Goal: Navigation & Orientation: Find specific page/section

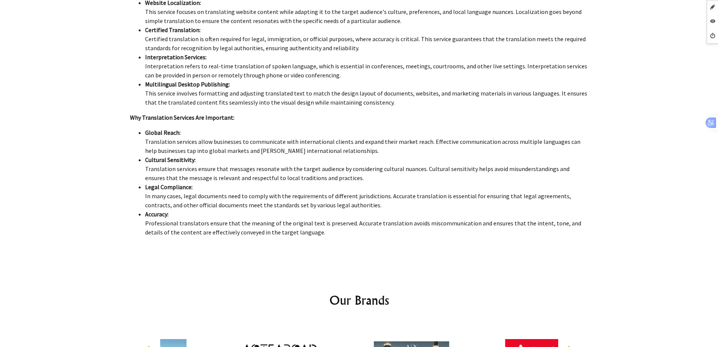
scroll to position [848, 0]
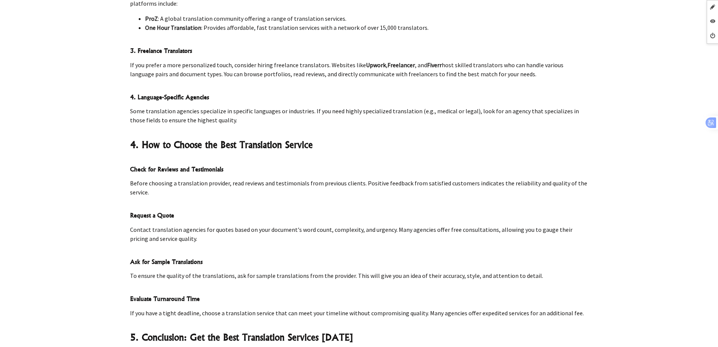
scroll to position [2979, 0]
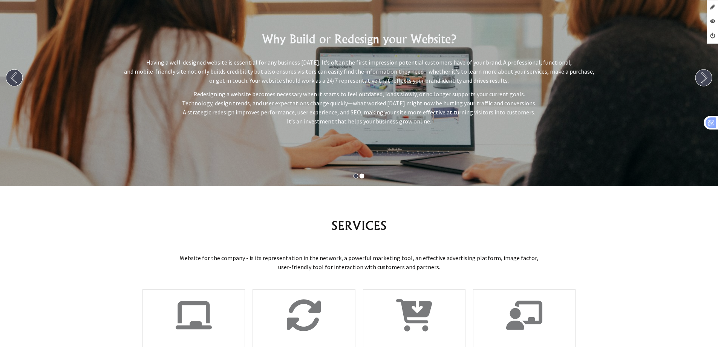
scroll to position [75, 0]
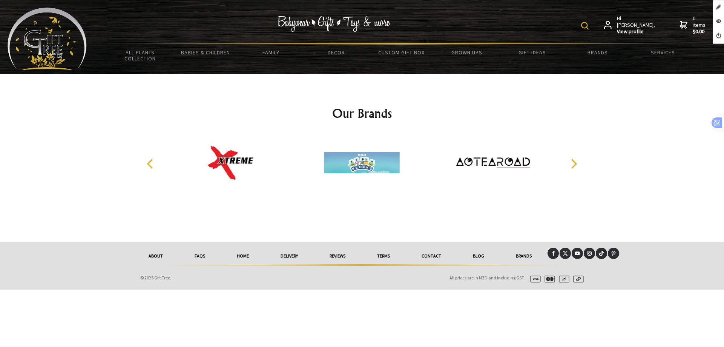
click at [228, 116] on h2 "Our Brands" at bounding box center [362, 113] width 447 height 18
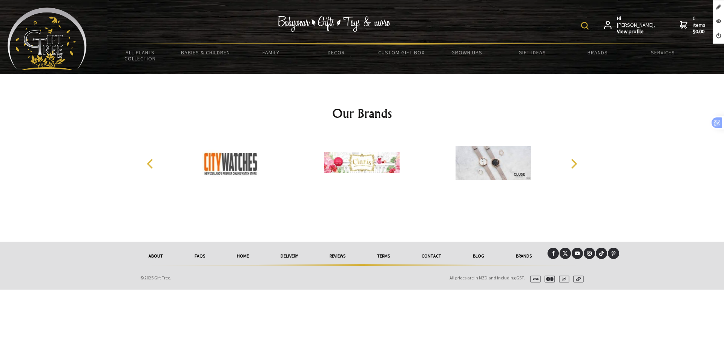
click at [575, 165] on icon "Next" at bounding box center [574, 164] width 6 height 10
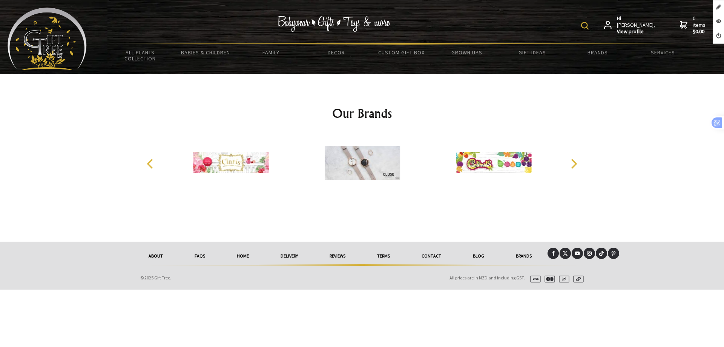
click at [575, 165] on icon "Next" at bounding box center [574, 164] width 6 height 10
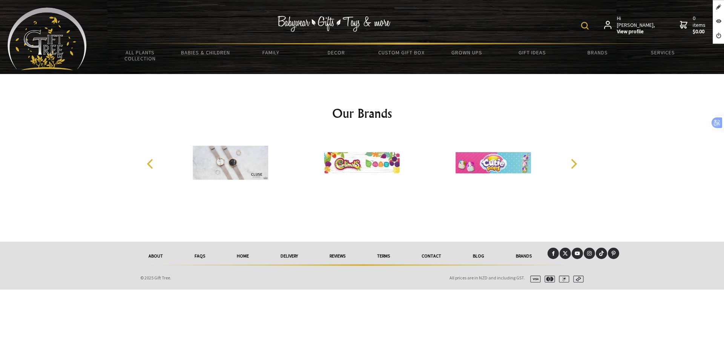
click at [344, 124] on div "Our Brands" at bounding box center [362, 157] width 471 height 167
click at [141, 20] on div "Hi Raquel, View profile 0 items $0.00" at bounding box center [402, 25] width 630 height 35
